Goal: Transaction & Acquisition: Subscribe to service/newsletter

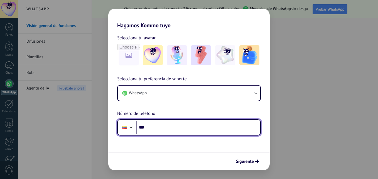
click at [159, 127] on input "***" at bounding box center [198, 127] width 124 height 13
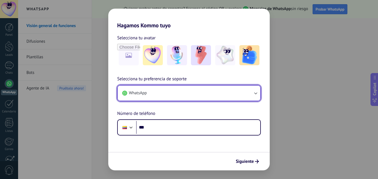
click at [189, 93] on button "WhatsApp" at bounding box center [189, 92] width 142 height 15
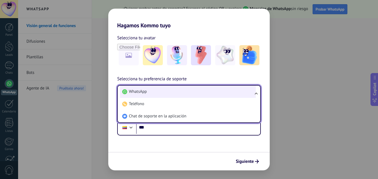
click at [157, 91] on li "WhatsApp" at bounding box center [188, 91] width 136 height 12
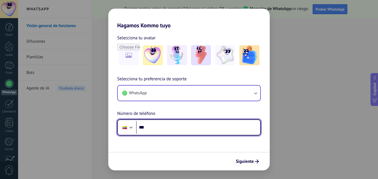
click at [158, 129] on input "***" at bounding box center [198, 127] width 124 height 13
click at [167, 133] on input "***" at bounding box center [198, 127] width 124 height 13
type input "**********"
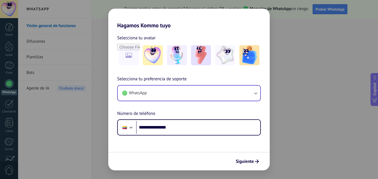
click at [193, 154] on div "Siguiente" at bounding box center [188, 161] width 161 height 18
click at [250, 164] on button "Siguiente" at bounding box center [247, 160] width 28 height 9
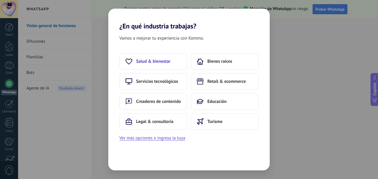
click at [162, 60] on span "Salud & bienestar" at bounding box center [153, 61] width 34 height 6
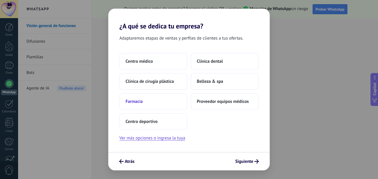
click at [167, 99] on button "Farmacia" at bounding box center [153, 101] width 68 height 17
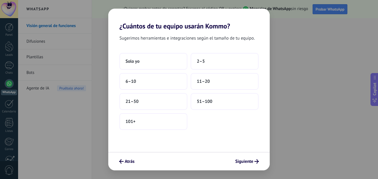
click at [145, 70] on div "Solo yo 2–5 6–10 11–20 21–50 51–100 101+" at bounding box center [188, 91] width 139 height 77
click at [141, 58] on button "Solo yo" at bounding box center [153, 61] width 68 height 17
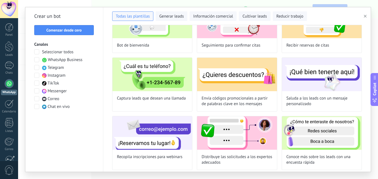
scroll to position [28, 0]
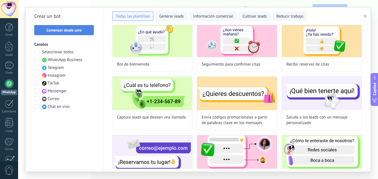
click at [67, 29] on span "Comenzar desde cero" at bounding box center [63, 30] width 35 height 4
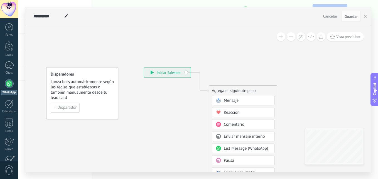
click at [156, 73] on div "**********" at bounding box center [167, 72] width 47 height 10
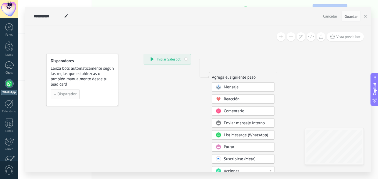
click at [63, 93] on span "Disparador" at bounding box center [66, 94] width 19 height 4
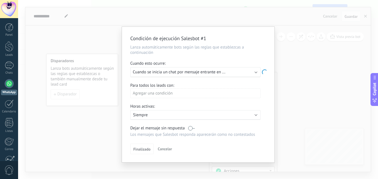
click at [170, 73] on span "Cuando se inicia un chat por mensaje entrante en ..." at bounding box center [179, 71] width 92 height 5
click at [253, 73] on div "Ejecutar: Cuando se inicia un chat por mensaje entrante en cualquier canal" at bounding box center [193, 71] width 121 height 5
click at [178, 94] on div "Agregar una condición" at bounding box center [195, 93] width 130 height 10
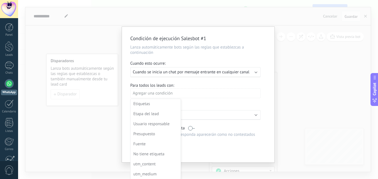
click at [257, 89] on div at bounding box center [198, 94] width 152 height 135
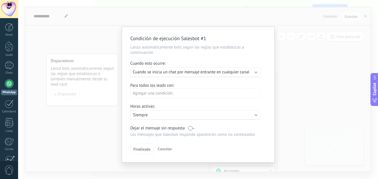
click at [142, 115] on p "Siempre" at bounding box center [181, 114] width 97 height 5
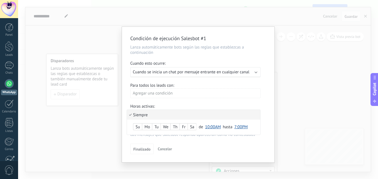
click at [146, 113] on li "Siempre" at bounding box center [193, 115] width 133 height 10
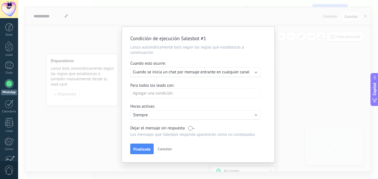
click at [165, 150] on span "Cancelar" at bounding box center [165, 148] width 14 height 5
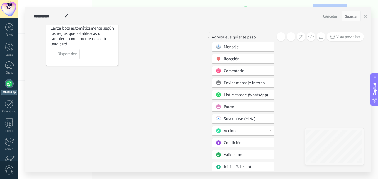
click at [271, 130] on div at bounding box center [270, 130] width 2 height 1
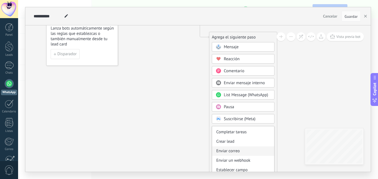
scroll to position [0, 0]
click at [301, 102] on icon at bounding box center [191, 115] width 374 height 480
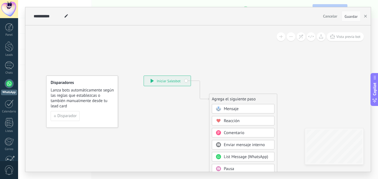
click at [332, 19] on button "Cancelar" at bounding box center [330, 16] width 19 height 8
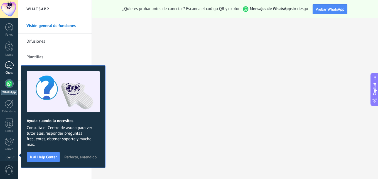
click at [7, 61] on div at bounding box center [9, 65] width 9 height 8
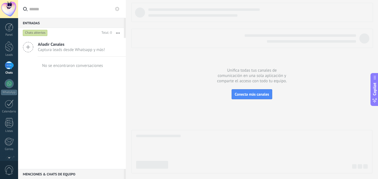
click at [51, 46] on span "Añadir Canales" at bounding box center [71, 44] width 67 height 5
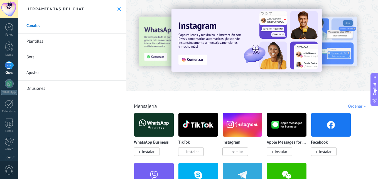
click at [152, 42] on div at bounding box center [116, 45] width 122 height 50
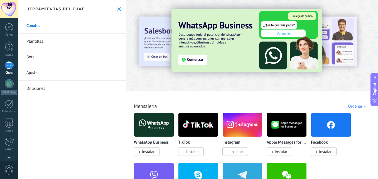
click at [181, 59] on img at bounding box center [246, 40] width 151 height 63
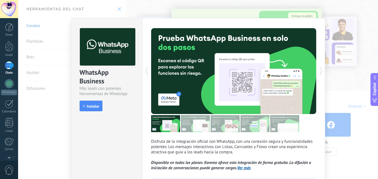
click at [348, 17] on div "WhatsApp Business Más leads con potentes herramientas de WhatsApp install Insta…" at bounding box center [198, 89] width 360 height 179
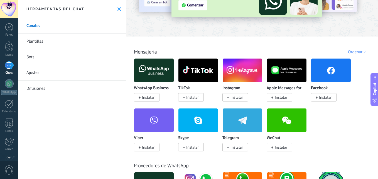
scroll to position [28, 0]
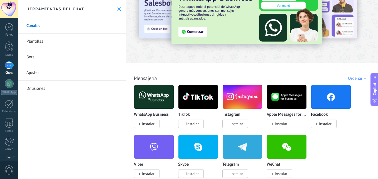
click at [28, 58] on link "Bots" at bounding box center [72, 57] width 108 height 16
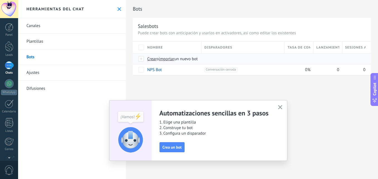
click at [153, 59] on span "Crear" at bounding box center [151, 58] width 9 height 5
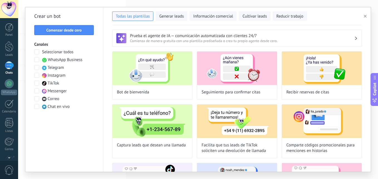
click at [36, 58] on span at bounding box center [36, 59] width 5 height 5
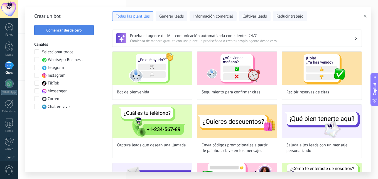
click at [80, 30] on span "Comenzar desde cero" at bounding box center [63, 30] width 35 height 4
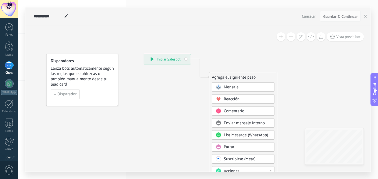
click at [227, 136] on span "List Message (WhatsApp)" at bounding box center [246, 134] width 44 height 5
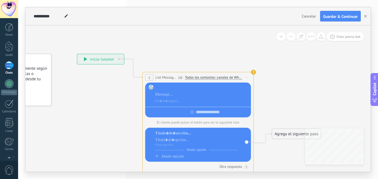
click at [187, 87] on div at bounding box center [202, 88] width 94 height 6
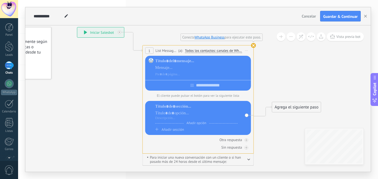
click at [253, 45] on use at bounding box center [253, 45] width 5 height 5
click at [172, 59] on div at bounding box center [202, 61] width 94 height 6
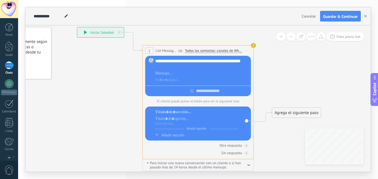
click at [170, 69] on div at bounding box center [202, 67] width 94 height 6
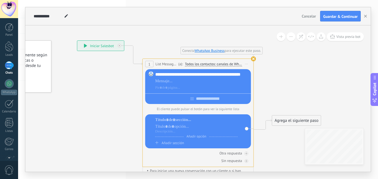
click at [253, 60] on use at bounding box center [253, 58] width 5 height 5
click at [254, 59] on use at bounding box center [253, 58] width 5 height 5
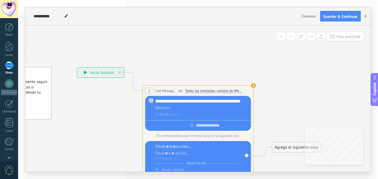
click at [168, 89] on span "List Message (WhatsApp)" at bounding box center [166, 90] width 21 height 5
drag, startPoint x: 149, startPoint y: 87, endPoint x: 128, endPoint y: 91, distance: 20.9
click at [127, 91] on icon at bounding box center [189, 130] width 503 height 405
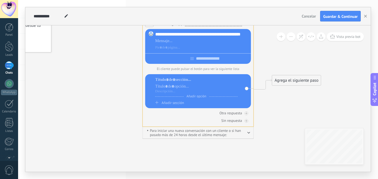
click at [245, 134] on span "Para iniciar una nueva conversación con un cliente o si han pasado más de 24 ho…" at bounding box center [197, 132] width 101 height 8
click at [248, 132] on icon "button" at bounding box center [248, 133] width 3 height 2
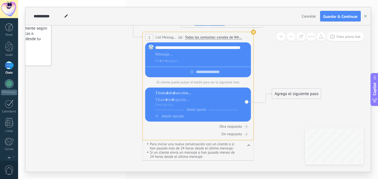
click at [253, 33] on use at bounding box center [253, 31] width 5 height 5
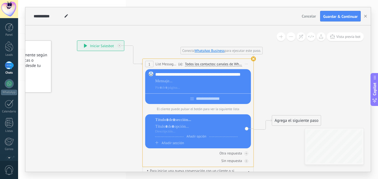
click at [253, 58] on use at bounding box center [253, 58] width 5 height 5
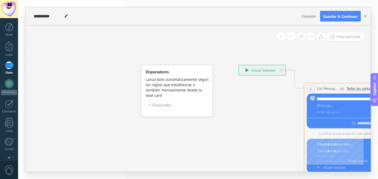
click at [304, 15] on span "Cancelar" at bounding box center [309, 16] width 14 height 5
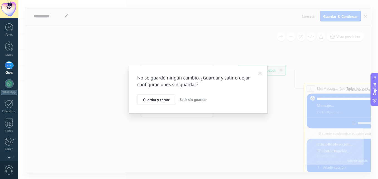
click at [194, 100] on span "Salir sin guardar" at bounding box center [192, 99] width 27 height 5
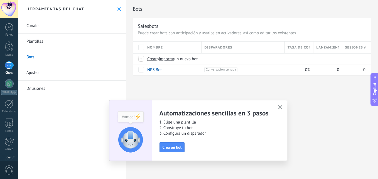
drag, startPoint x: 361, startPoint y: 141, endPoint x: 355, endPoint y: 140, distance: 5.9
click at [358, 141] on div "Bots Salesbots Puede crear bots con anticipación y usarlos en activadores, así …" at bounding box center [252, 89] width 252 height 179
click at [279, 106] on use "button" at bounding box center [280, 107] width 4 height 4
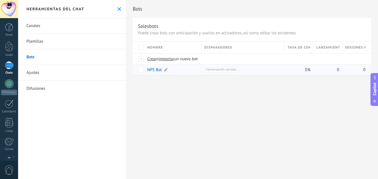
click at [159, 72] on link "NPS Bot" at bounding box center [154, 69] width 14 height 5
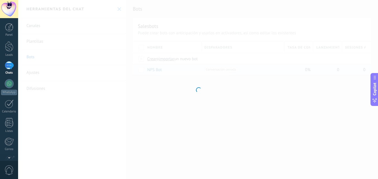
type input "*******"
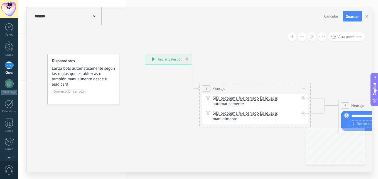
click at [305, 88] on span "Iniciar vista previa aquí" at bounding box center [303, 88] width 9 height 8
click at [10, 84] on div at bounding box center [9, 83] width 9 height 9
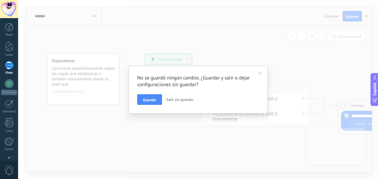
click at [183, 98] on span "Salir sin guardar" at bounding box center [179, 99] width 27 height 5
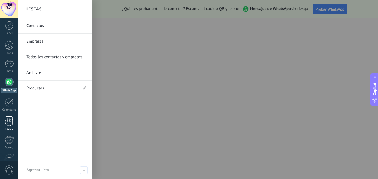
scroll to position [53, 0]
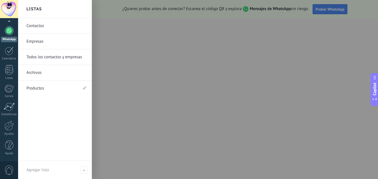
click at [53, 42] on link "Empresas" at bounding box center [56, 42] width 60 height 16
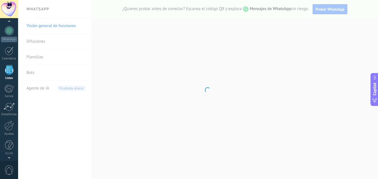
scroll to position [35, 0]
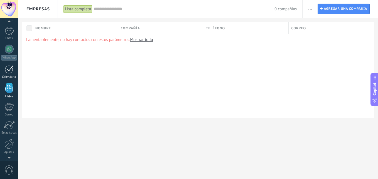
click at [9, 72] on div at bounding box center [9, 69] width 9 height 9
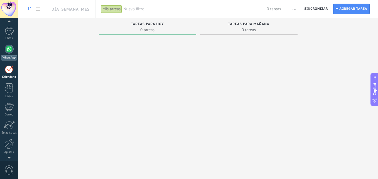
click at [8, 55] on div "WhatsApp" at bounding box center [9, 57] width 16 height 5
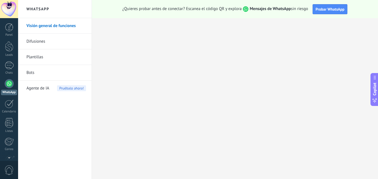
click at [31, 37] on link "Difusiones" at bounding box center [56, 42] width 60 height 16
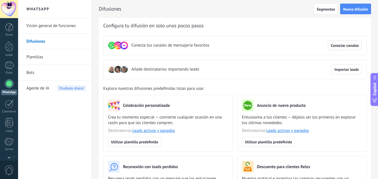
click at [338, 49] on button "Conectar canales" at bounding box center [344, 45] width 34 height 10
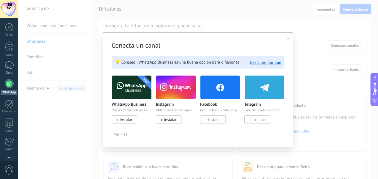
click at [119, 135] on span "Ver más" at bounding box center [120, 134] width 13 height 4
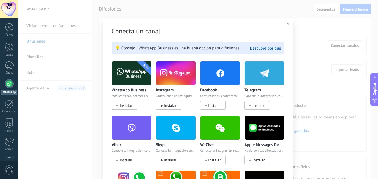
click at [118, 104] on span "Instalar" at bounding box center [125, 105] width 26 height 8
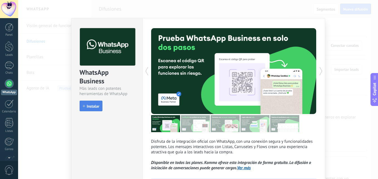
click at [94, 108] on span "Instalar" at bounding box center [93, 106] width 13 height 4
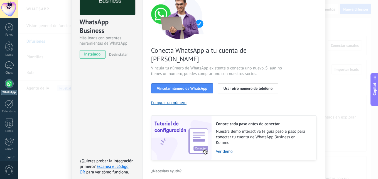
scroll to position [56, 0]
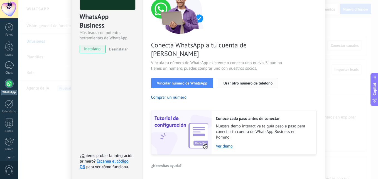
click at [260, 81] on span "Usar otro número de teléfono" at bounding box center [247, 83] width 49 height 4
click at [362, 40] on div "WhatsApp Business Más leads con potentes herramientas de WhatsApp instalado Des…" at bounding box center [198, 89] width 360 height 179
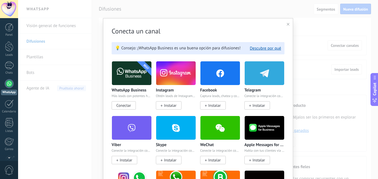
click at [287, 25] on use at bounding box center [288, 24] width 3 height 3
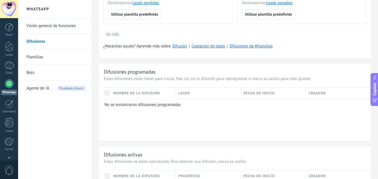
scroll to position [127, 0]
